Goal: Task Accomplishment & Management: Manage account settings

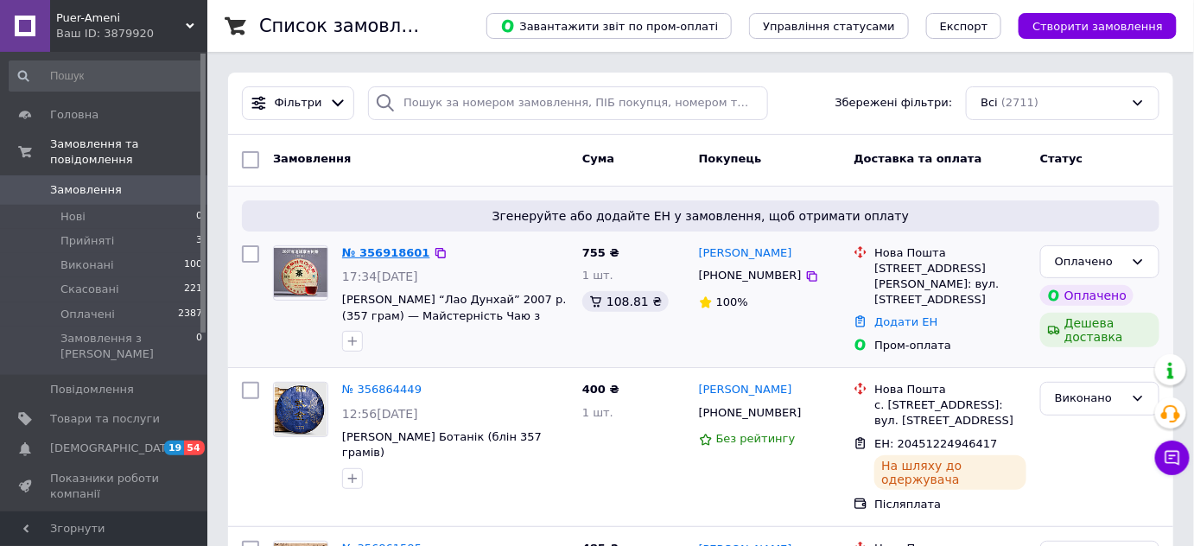
click at [387, 253] on link "№ 356918601" at bounding box center [386, 252] width 88 height 13
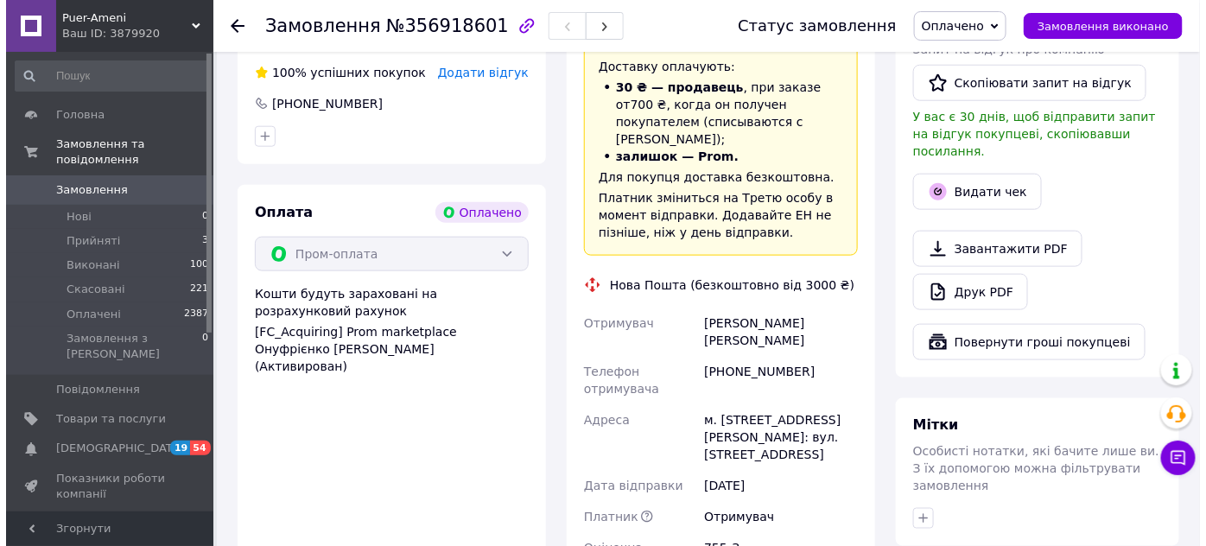
scroll to position [722, 0]
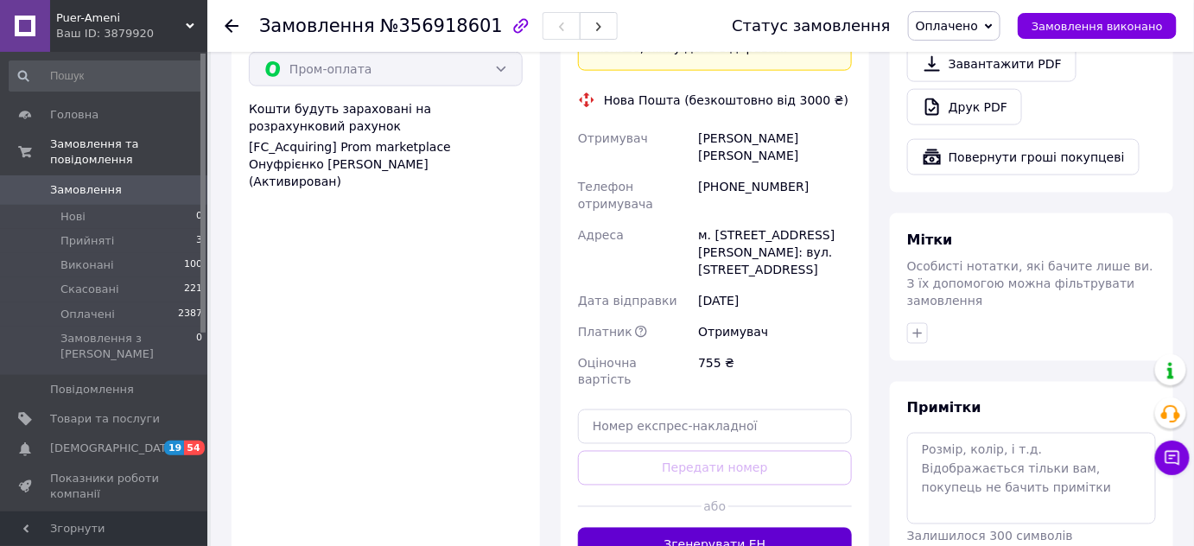
click at [628, 528] on button "Згенерувати ЕН" at bounding box center [715, 545] width 274 height 35
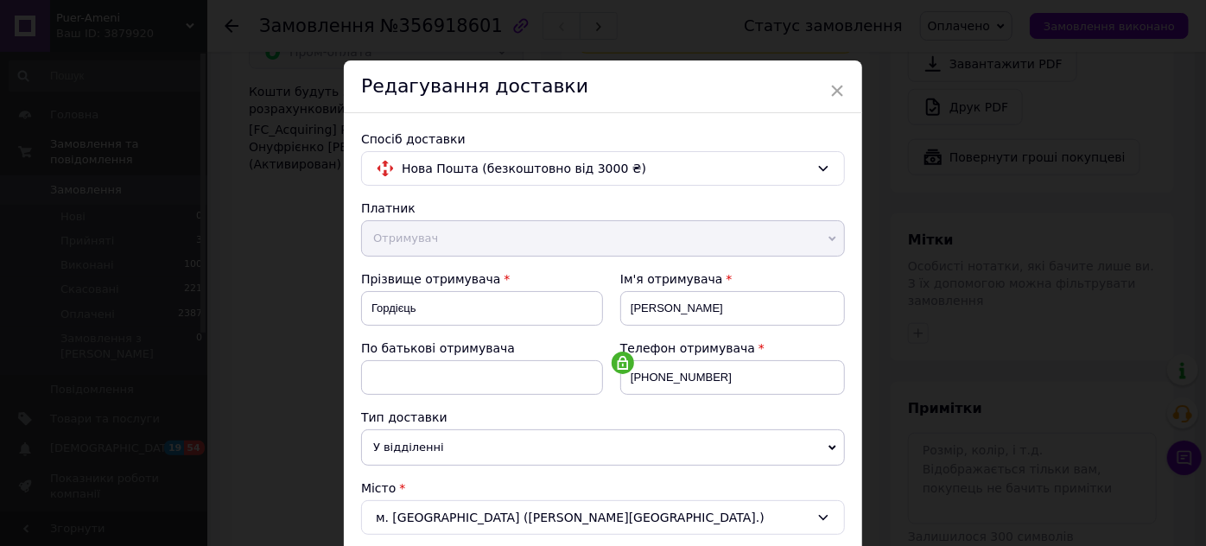
click at [614, 417] on div "Тип доставки" at bounding box center [603, 417] width 484 height 17
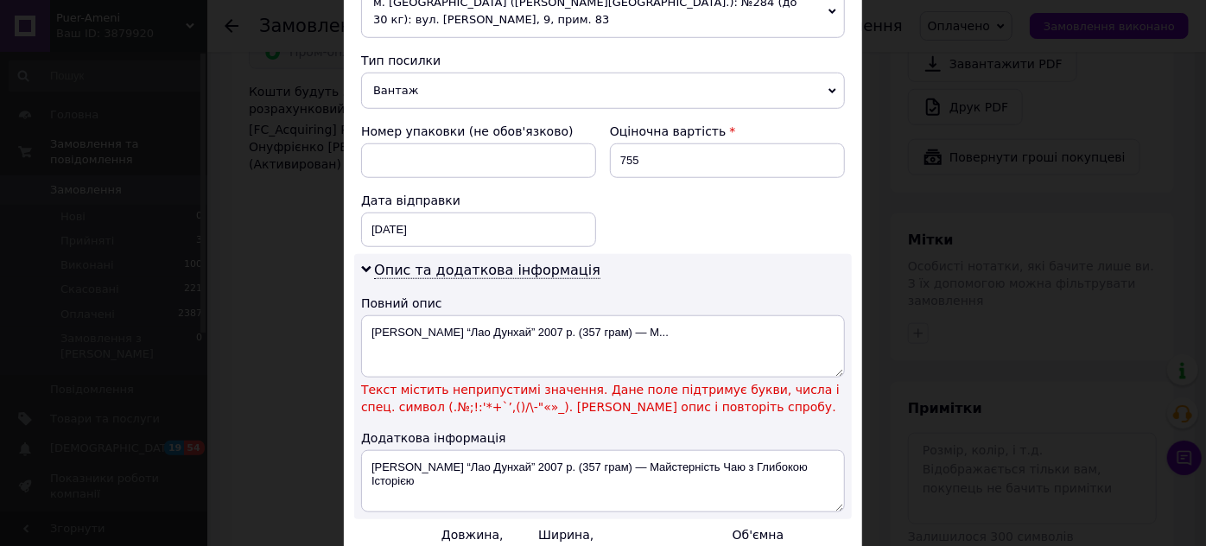
scroll to position [659, 0]
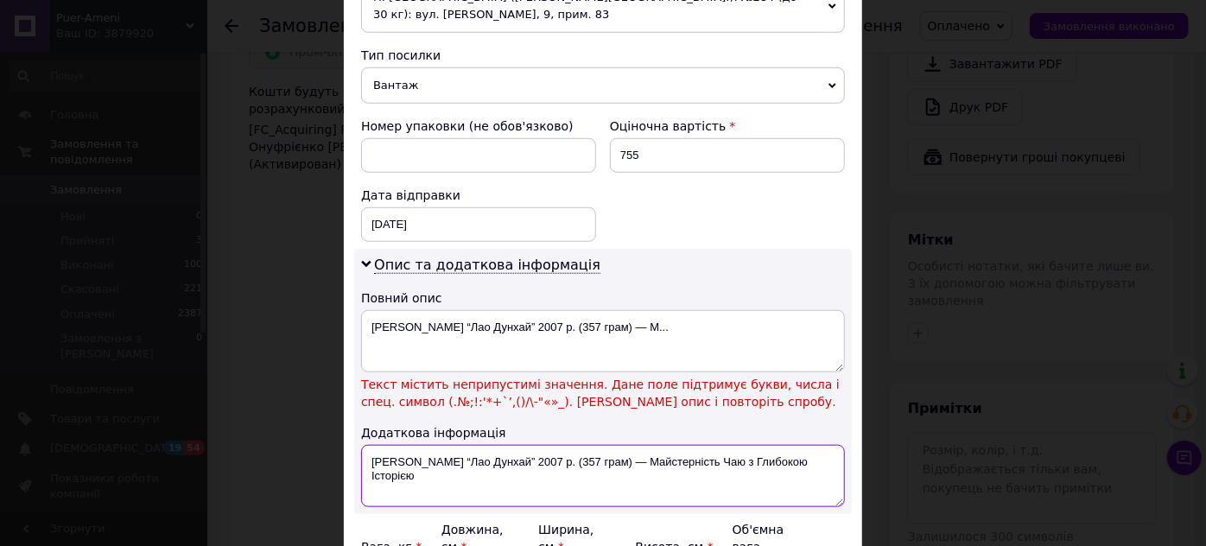
click at [827, 445] on textarea "Чай Шу Пуер “Лао Дунхай” 2007 р. (357 грам) — Майстерність Чаю з Глибокою Істор…" at bounding box center [603, 476] width 484 height 62
type textarea "Чай Шу Пуер"
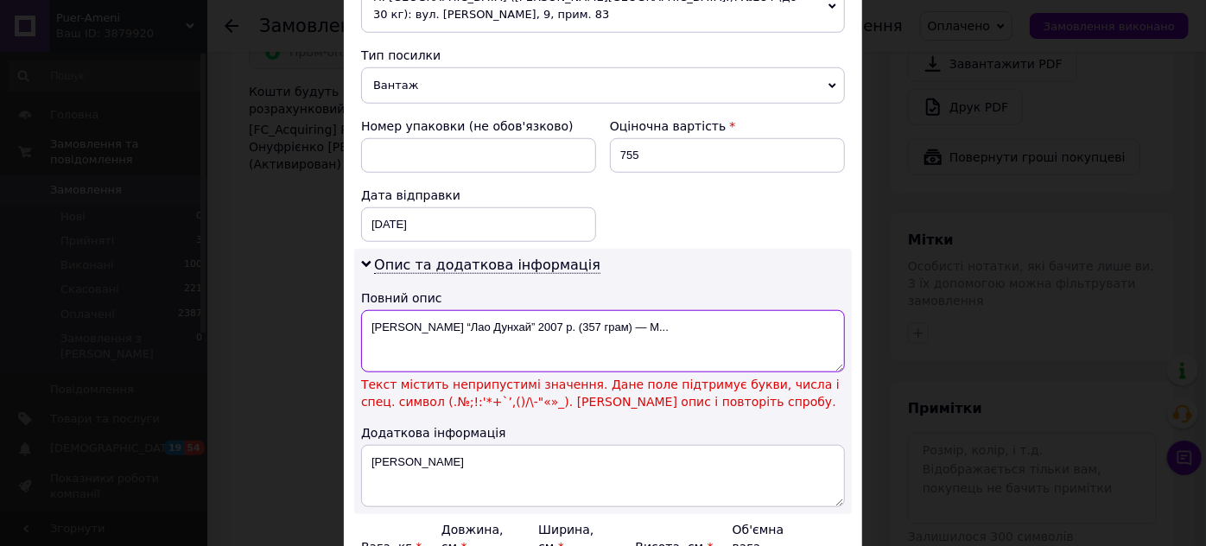
click at [736, 310] on textarea "Чай Шу Пуер “Лао Дунхай” 2007 р. (357 грам) — М..." at bounding box center [603, 341] width 484 height 62
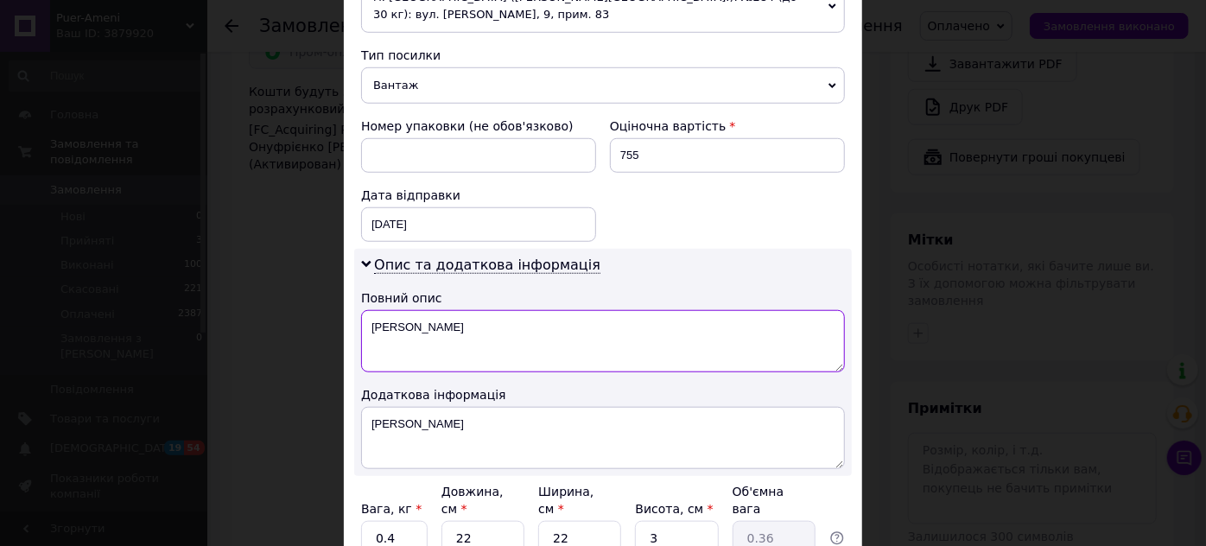
type textarea "Чай Шу Пуер"
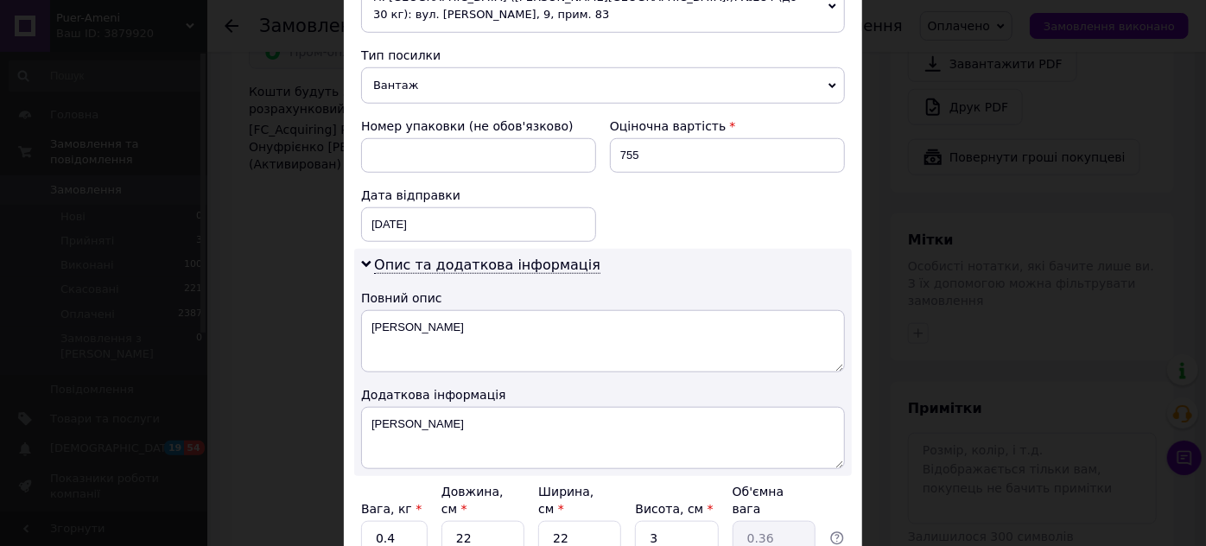
click at [727, 386] on div "Додаткова інформація" at bounding box center [603, 394] width 484 height 17
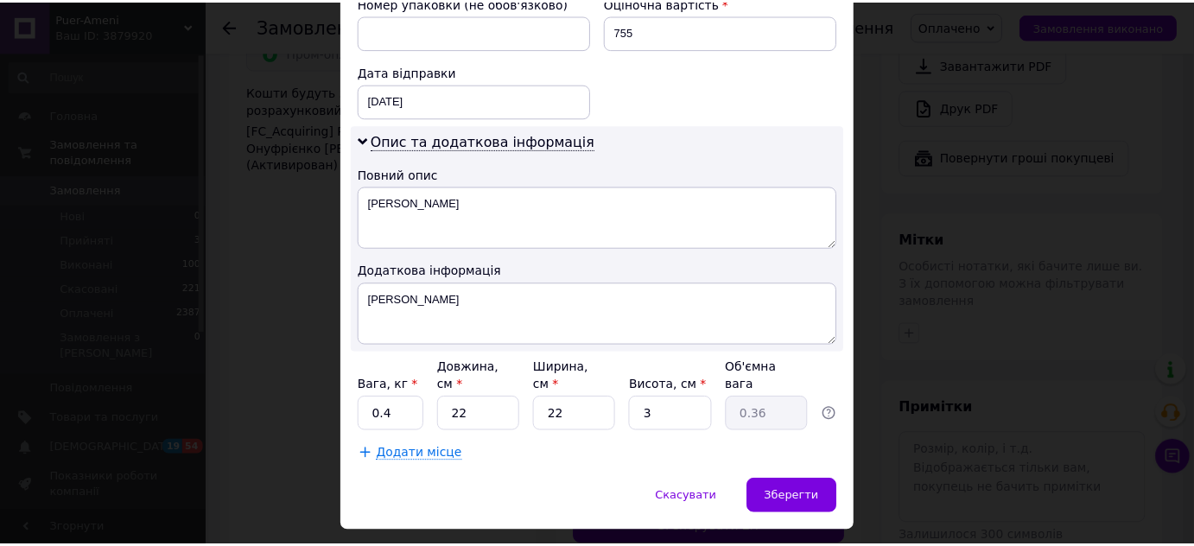
scroll to position [788, 0]
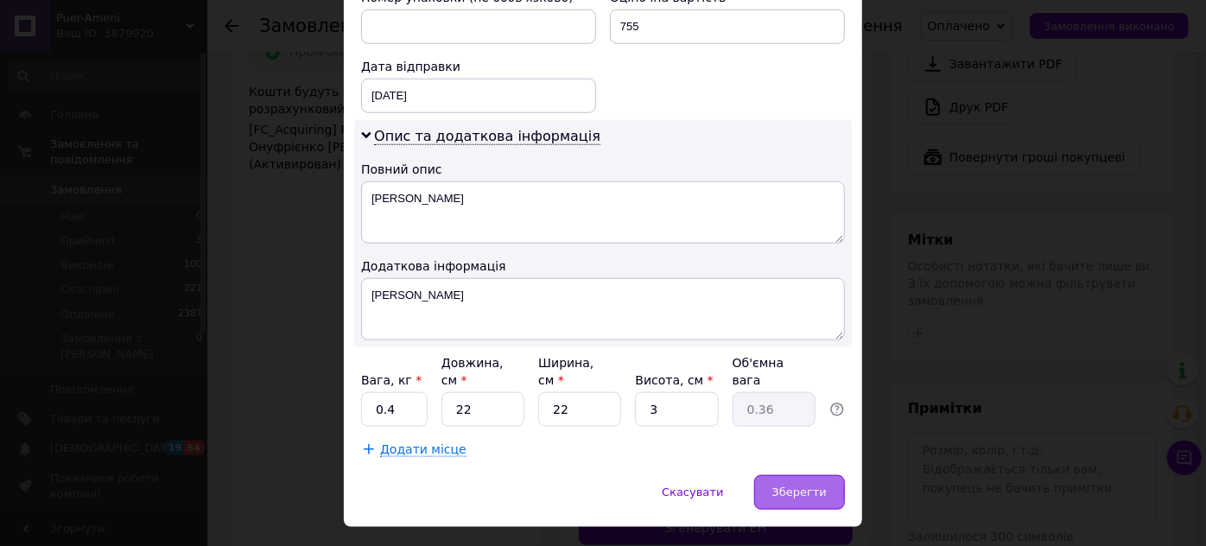
click at [793, 486] on span "Зберегти" at bounding box center [800, 492] width 54 height 13
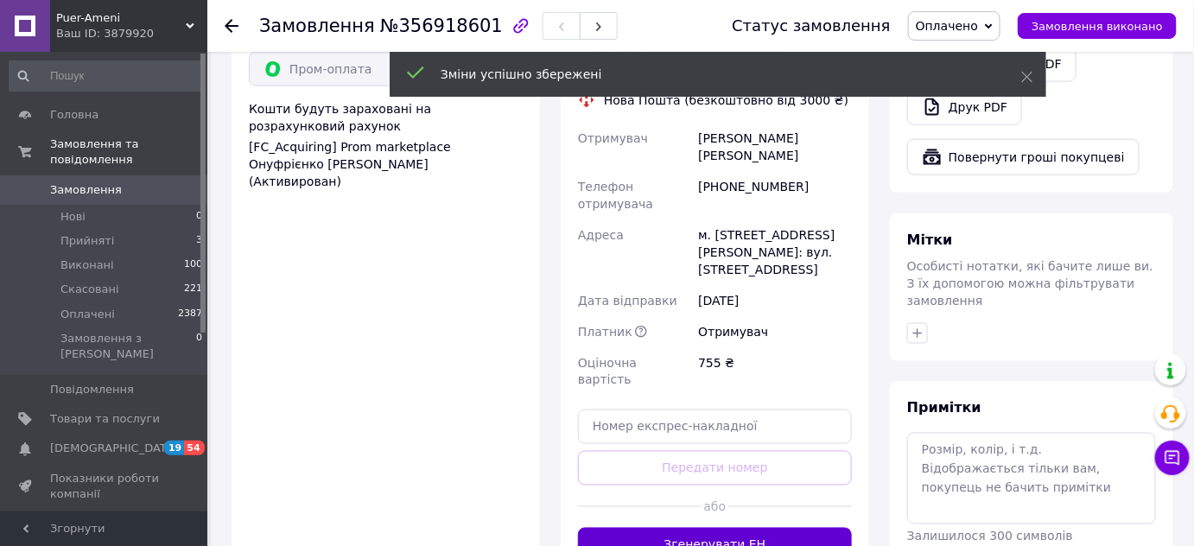
click at [764, 528] on button "Згенерувати ЕН" at bounding box center [715, 545] width 274 height 35
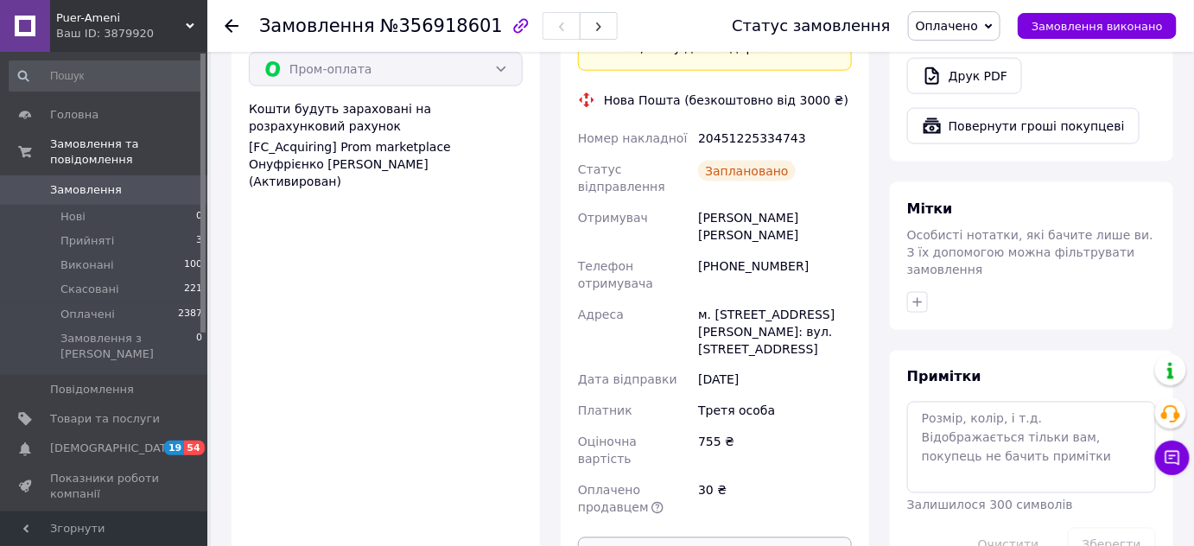
click at [739, 537] on button "Роздрукувати ЕН" at bounding box center [715, 554] width 274 height 35
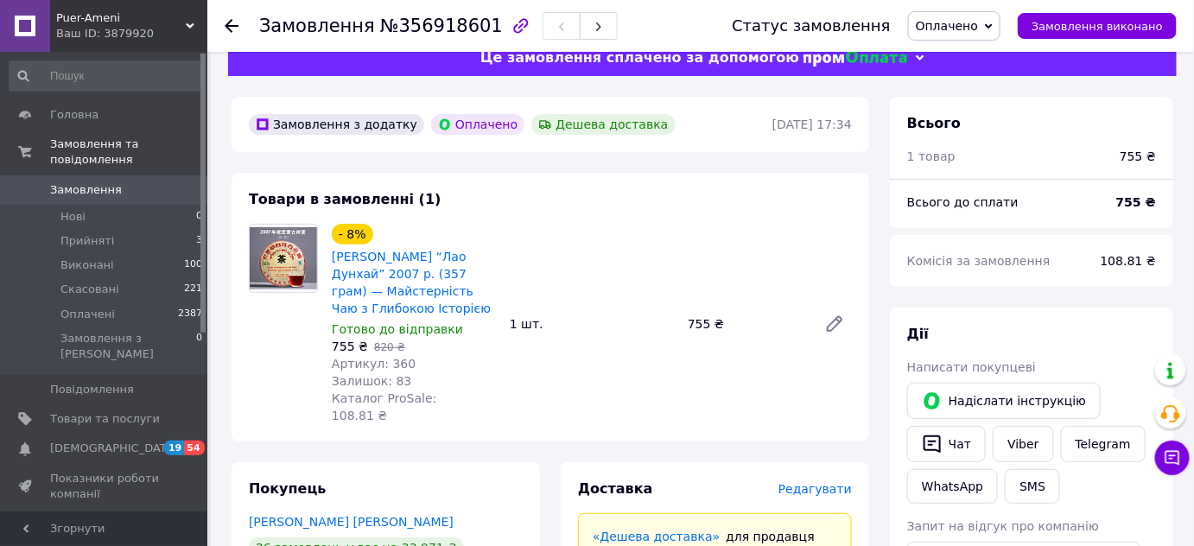
scroll to position [0, 0]
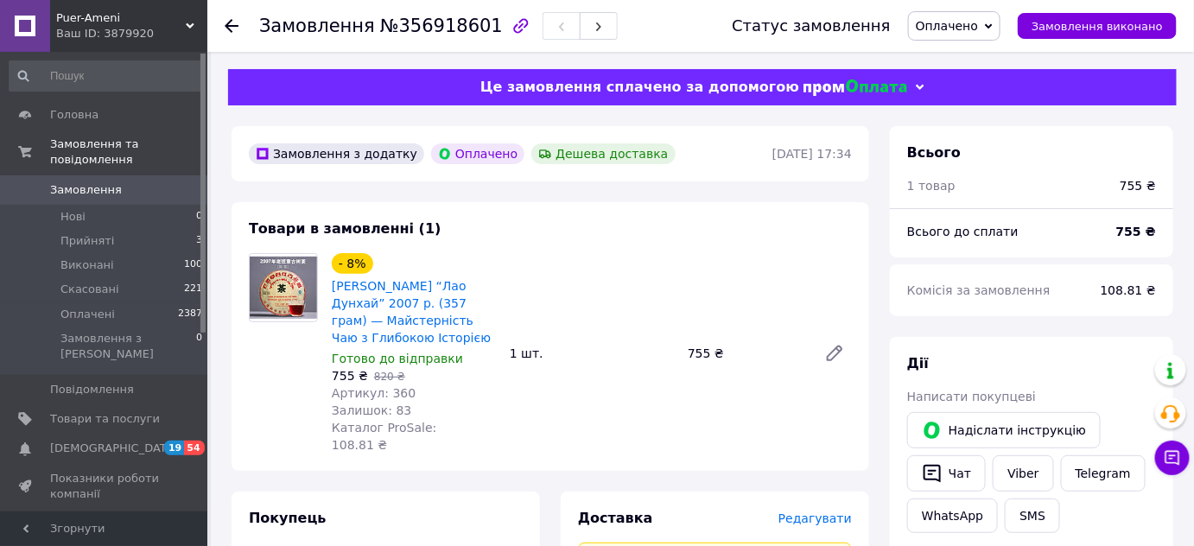
click at [962, 27] on span "Оплачено" at bounding box center [947, 26] width 62 height 14
click at [959, 88] on li "Виконано" at bounding box center [954, 86] width 91 height 26
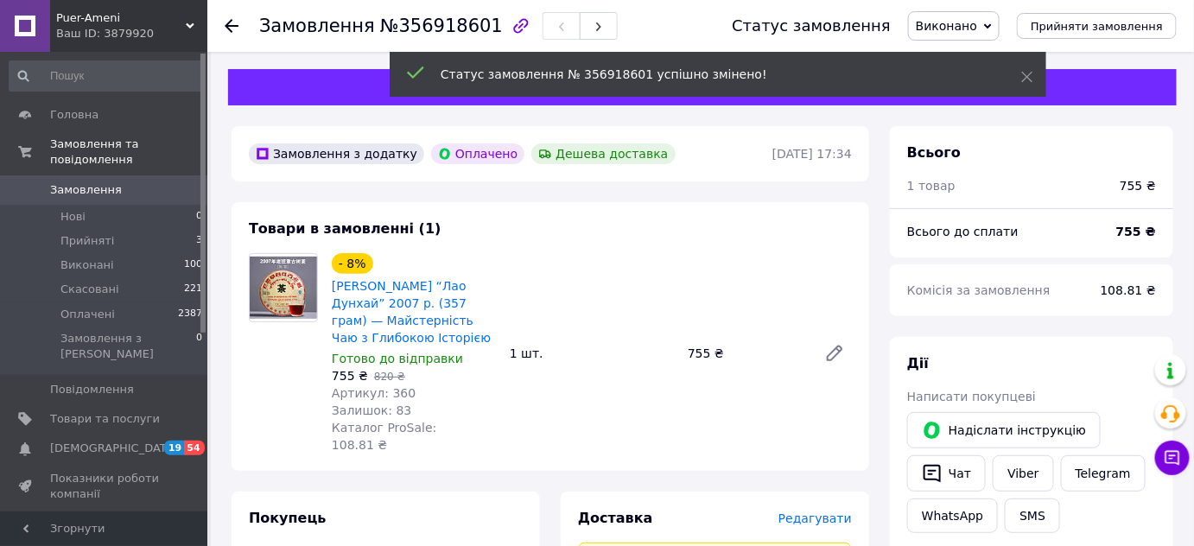
click at [225, 29] on icon at bounding box center [232, 26] width 14 height 14
